Goal: Task Accomplishment & Management: Complete application form

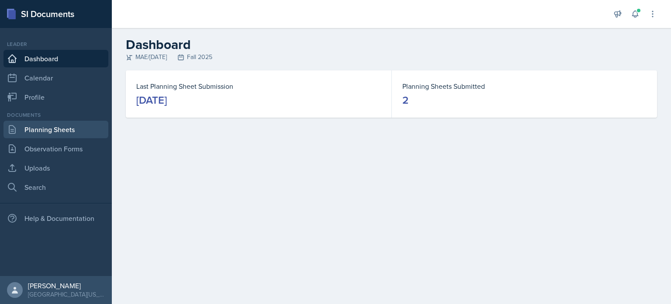
click at [55, 131] on link "Planning Sheets" at bounding box center [55, 129] width 105 height 17
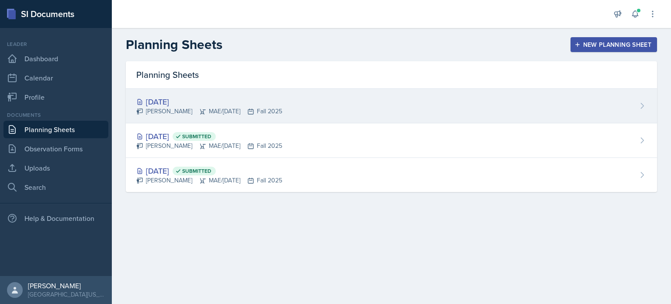
click at [271, 107] on div "[PERSON_NAME] MAE/[DATE] Fall 2025" at bounding box center [209, 111] width 146 height 9
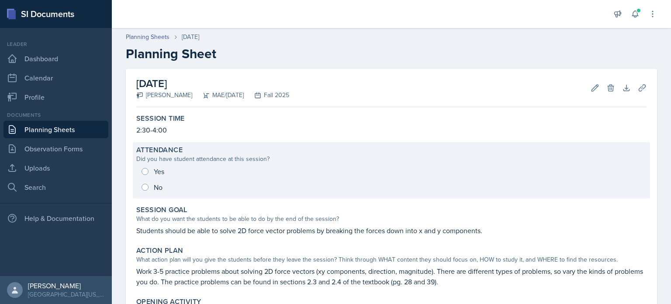
click at [160, 170] on div "Yes No" at bounding box center [391, 178] width 510 height 31
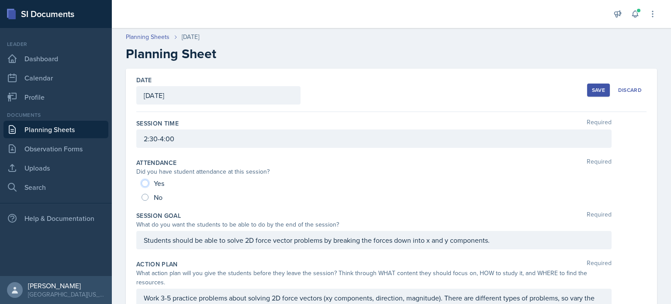
click at [142, 180] on input "Yes" at bounding box center [145, 183] width 7 height 7
radio input "true"
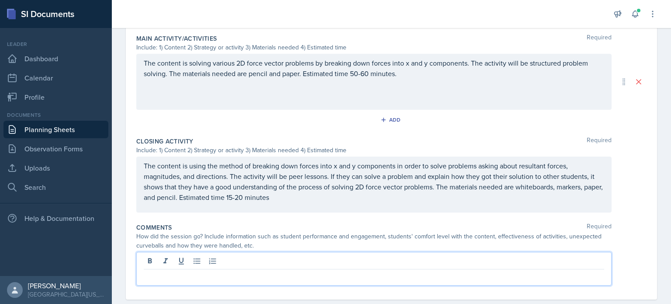
scroll to position [395, 0]
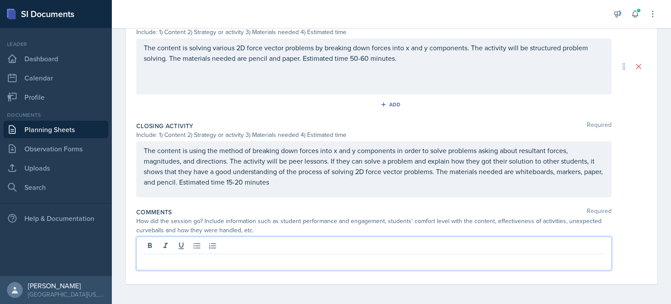
click at [255, 256] on p at bounding box center [374, 261] width 460 height 10
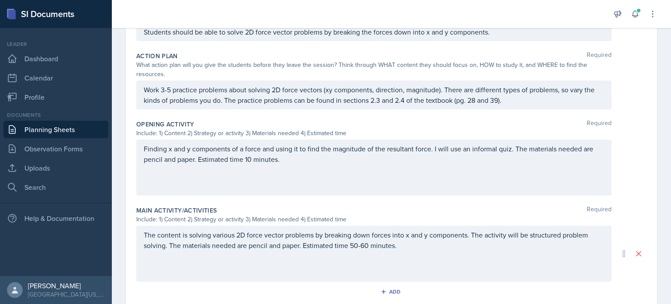
scroll to position [0, 0]
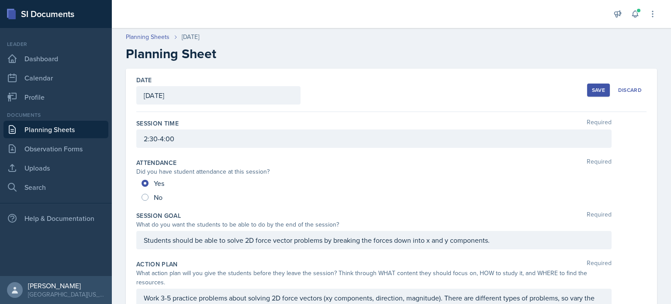
click at [595, 86] on div "Save" at bounding box center [598, 89] width 13 height 7
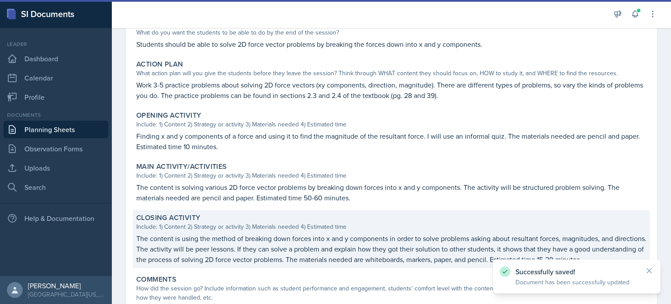
scroll to position [288, 0]
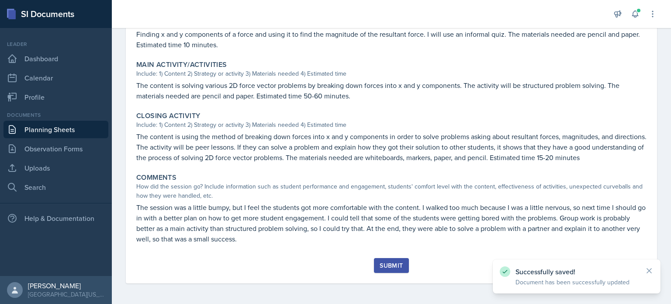
click at [386, 263] on div "Submit" at bounding box center [391, 265] width 23 height 7
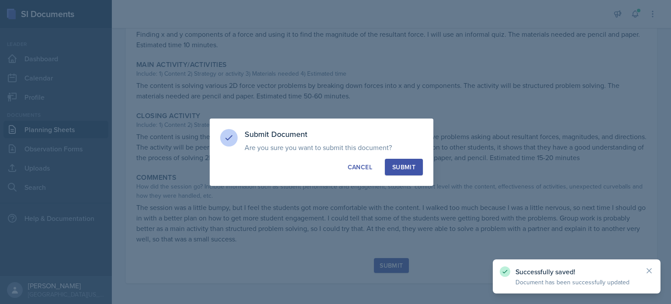
click at [412, 162] on div "Submit" at bounding box center [403, 166] width 23 height 9
radio input "true"
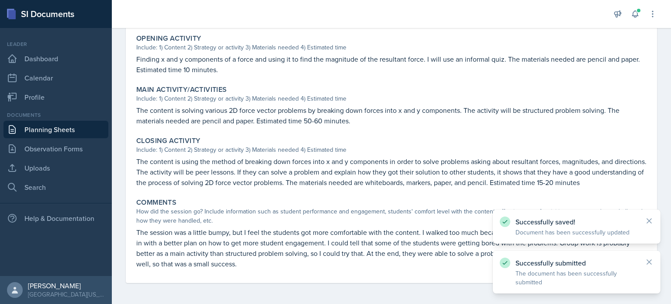
scroll to position [263, 0]
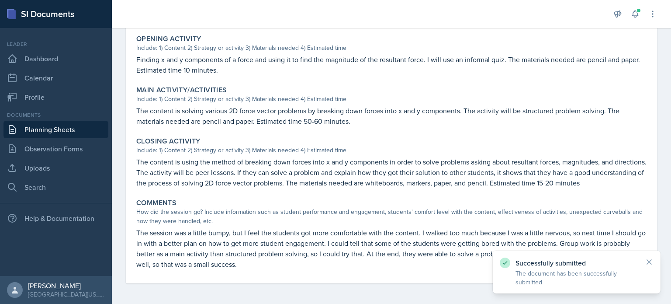
click at [72, 48] on div "Leader Dashboard Calendar Profile" at bounding box center [55, 73] width 105 height 66
click at [71, 52] on link "Dashboard" at bounding box center [55, 58] width 105 height 17
